Goal: Navigation & Orientation: Find specific page/section

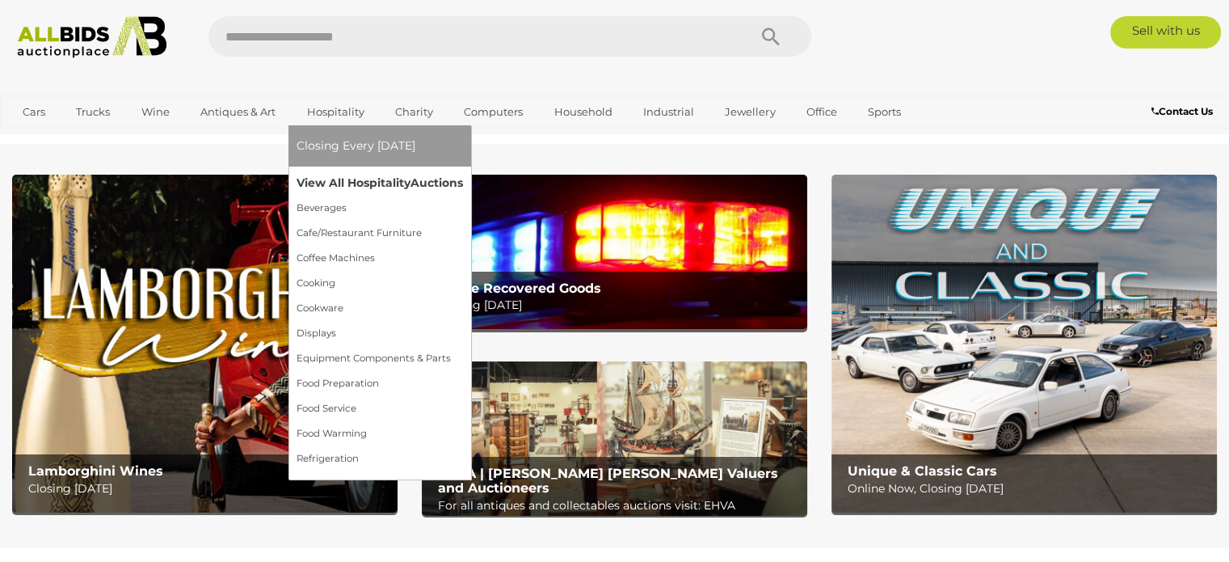
click at [376, 179] on link "View All Hospitality Auctions" at bounding box center [380, 182] width 166 height 25
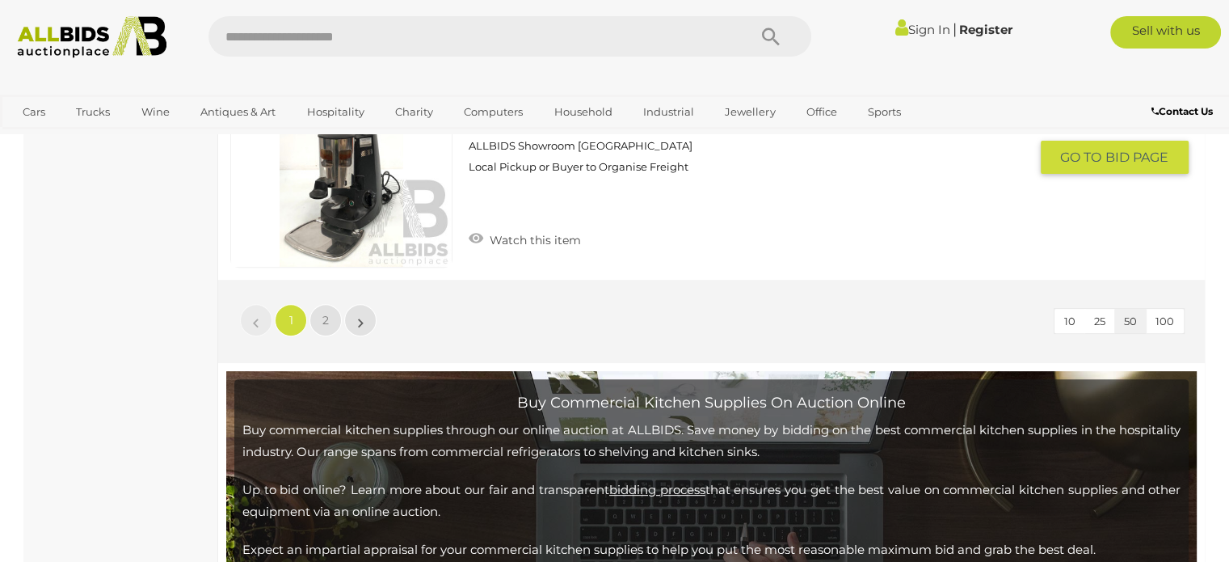
scroll to position [12848, 0]
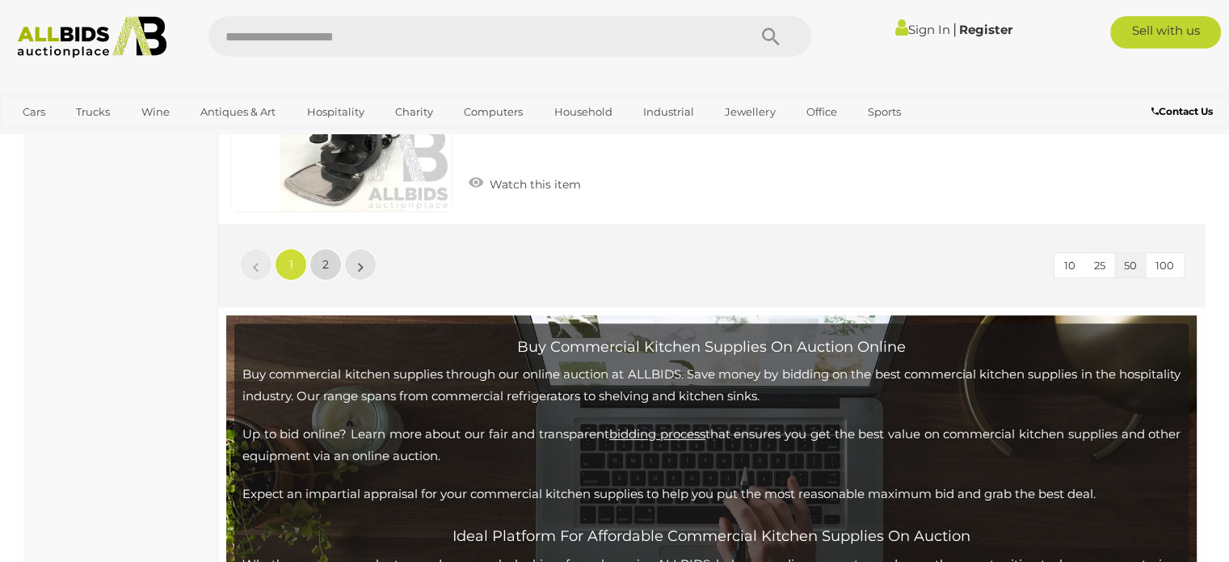
click at [333, 248] on link "2" at bounding box center [325, 264] width 32 height 32
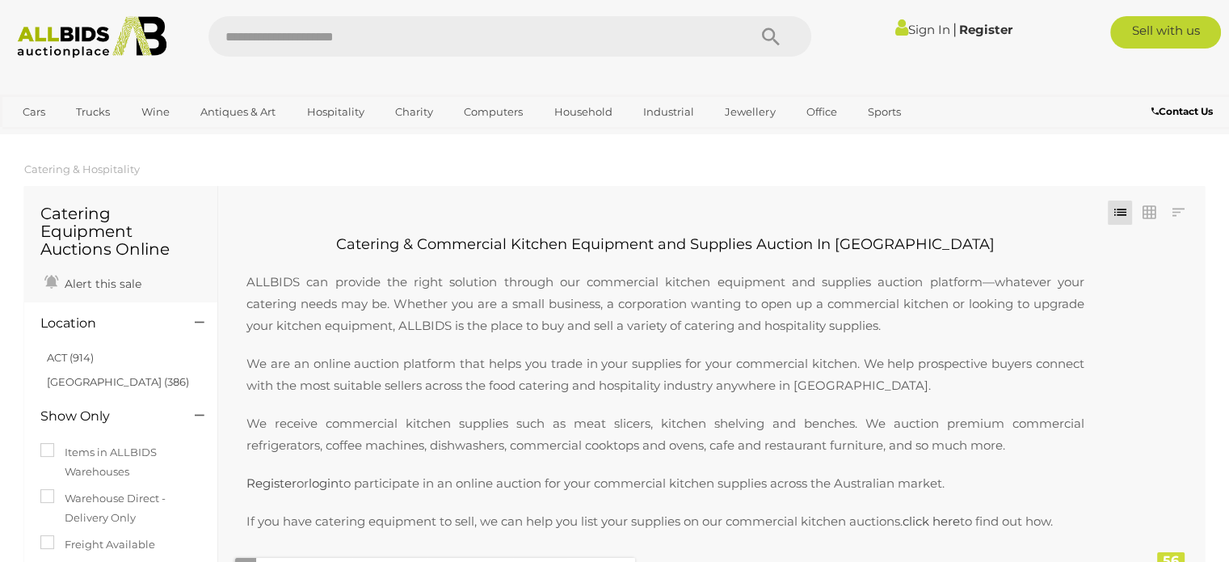
scroll to position [433, 0]
